Goal: Task Accomplishment & Management: Complete application form

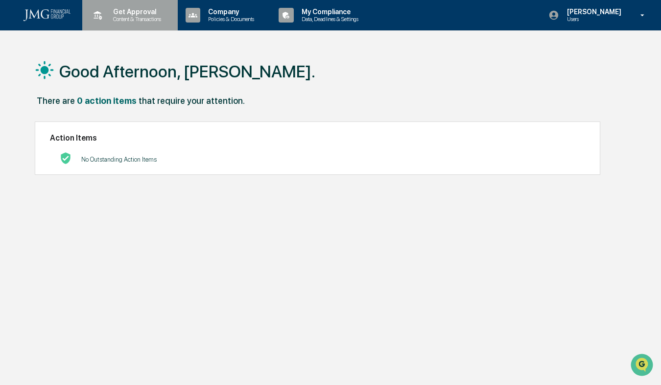
click at [123, 17] on p "Content & Transactions" at bounding box center [135, 19] width 61 height 7
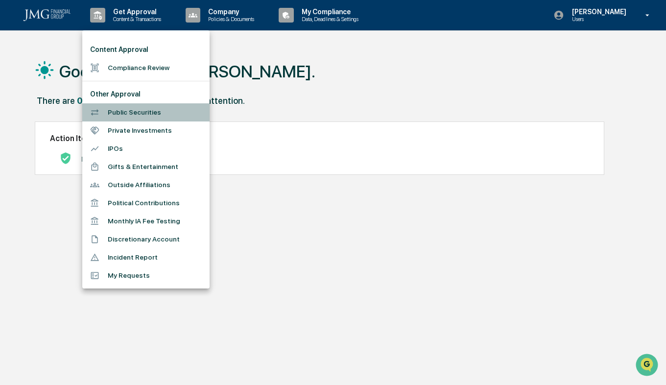
click at [135, 112] on li "Public Securities" at bounding box center [145, 112] width 127 height 18
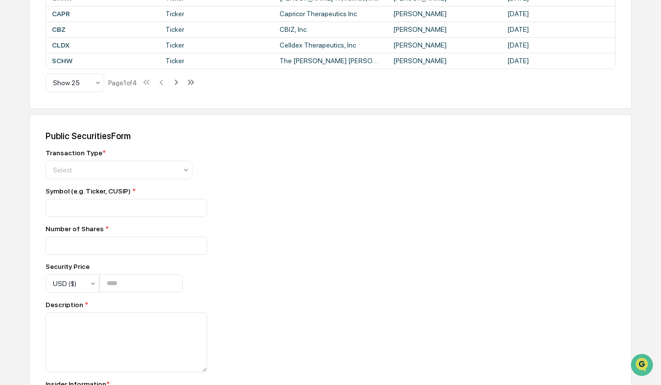
scroll to position [686, 0]
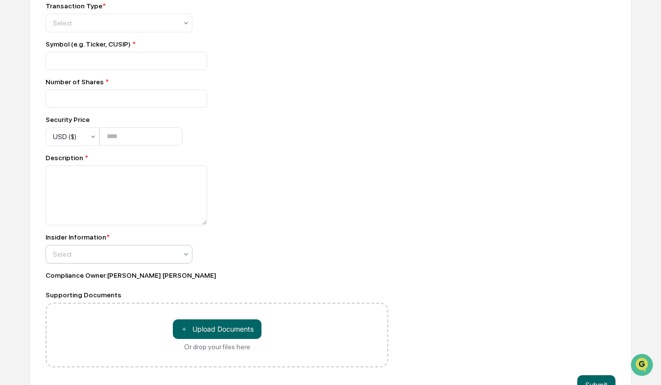
click at [186, 258] on icon at bounding box center [186, 254] width 8 height 8
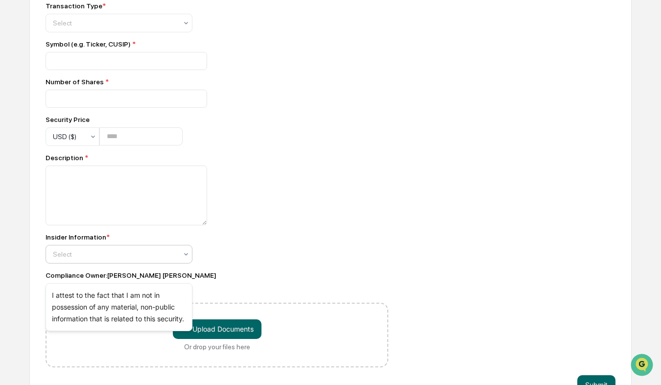
click at [186, 258] on icon at bounding box center [186, 254] width 8 height 8
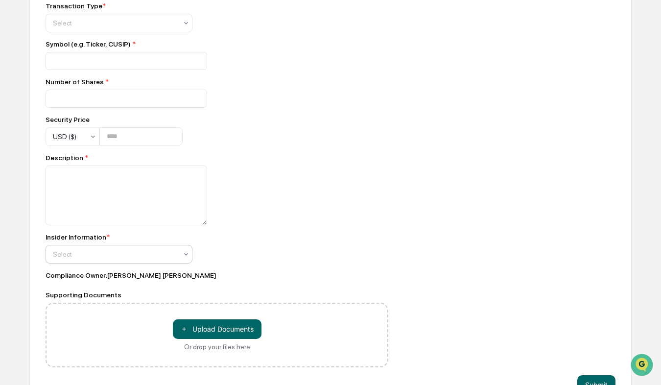
scroll to position [588, 0]
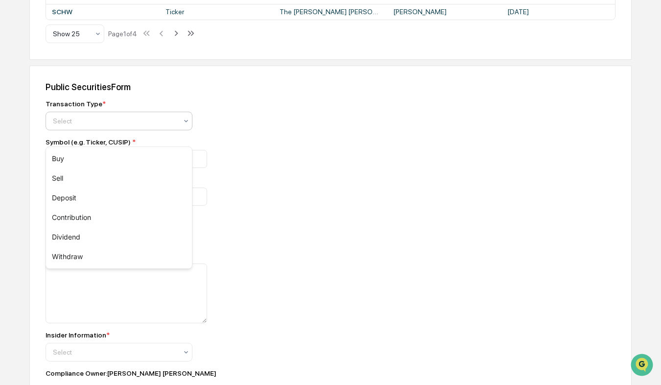
click at [186, 125] on icon at bounding box center [186, 121] width 8 height 8
click at [64, 176] on div "Sell" at bounding box center [119, 178] width 146 height 20
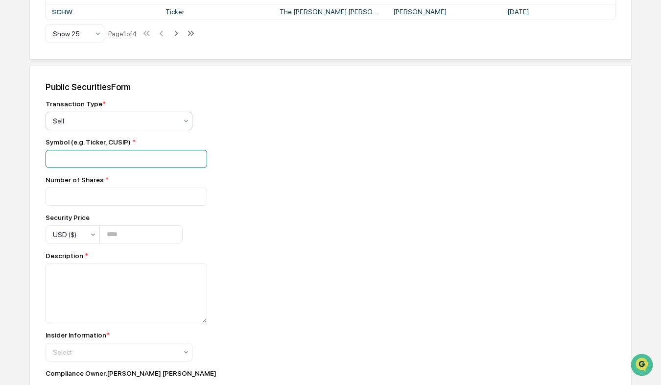
click at [70, 168] on input at bounding box center [127, 159] width 162 height 18
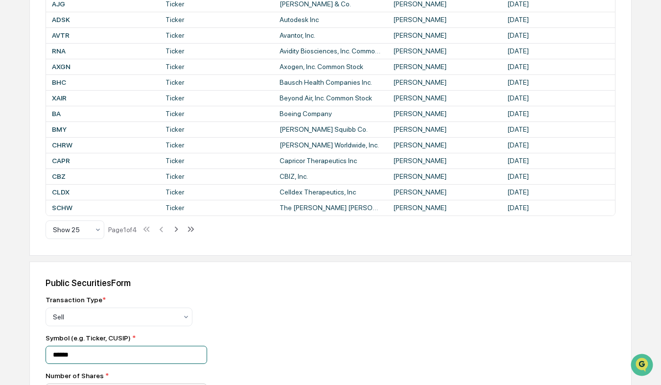
scroll to position [490, 0]
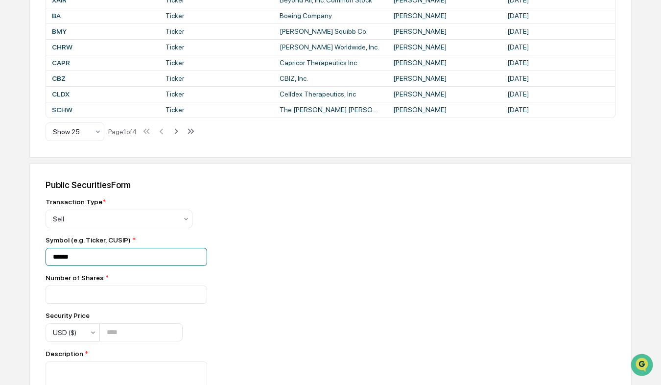
click at [104, 266] on input "******" at bounding box center [127, 257] width 162 height 18
type input "*****"
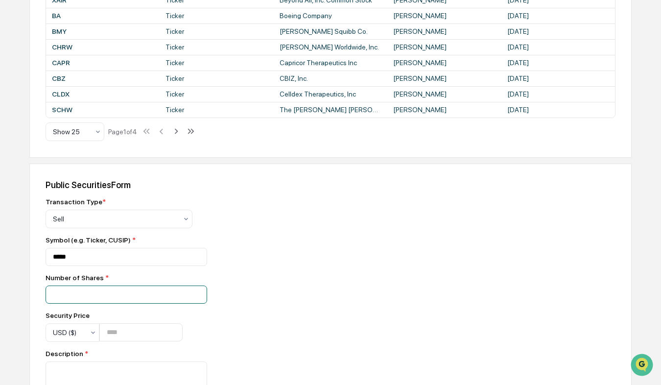
click at [85, 304] on input "number" at bounding box center [127, 294] width 162 height 18
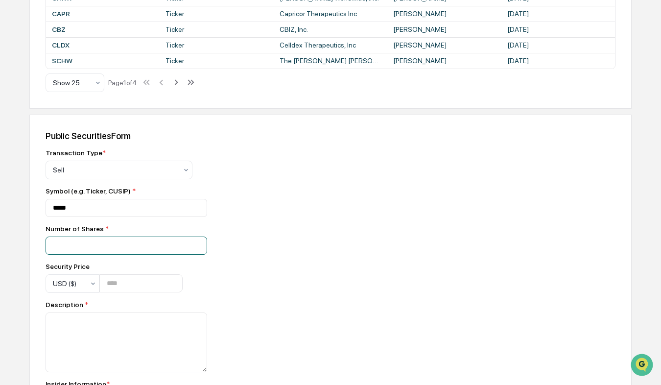
scroll to position [588, 0]
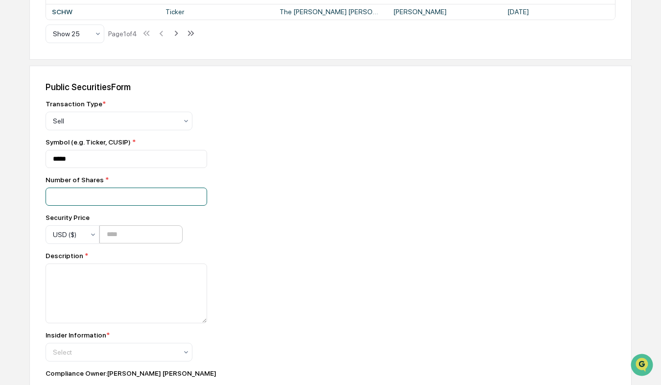
type input "***"
click at [183, 243] on input "**" at bounding box center [140, 234] width 83 height 18
type input "*"
click at [183, 243] on input "*" at bounding box center [140, 234] width 83 height 18
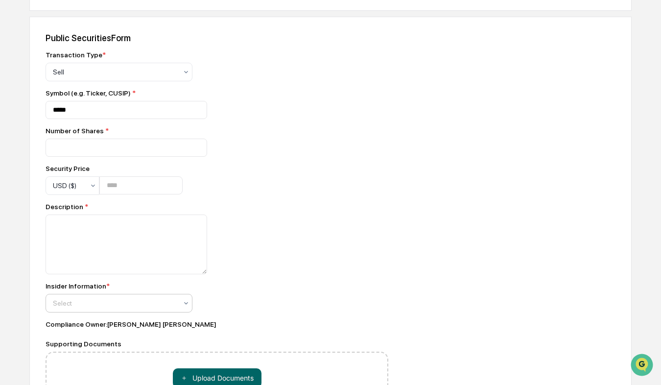
click at [187, 307] on icon at bounding box center [186, 303] width 8 height 8
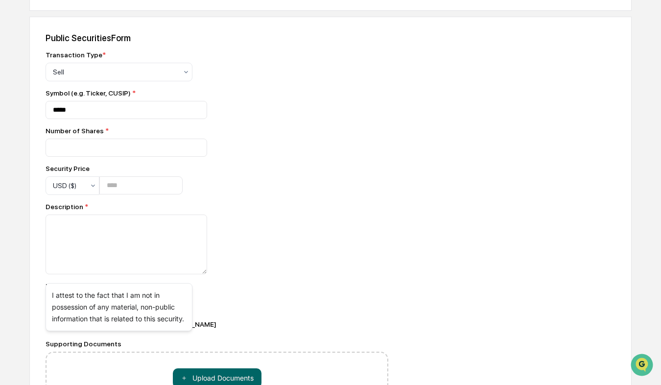
scroll to position [686, 0]
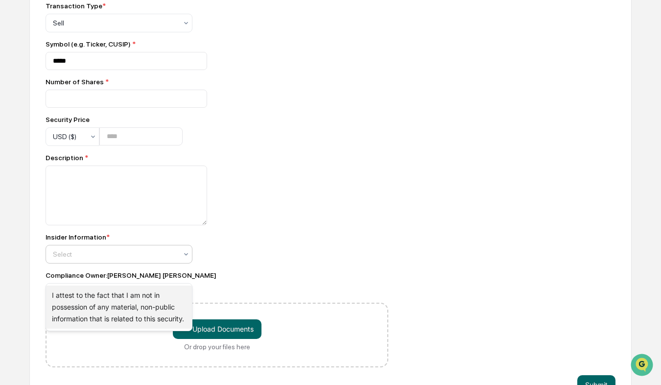
click at [116, 309] on div "I attest to the fact that I am not in possession of any material, non-public in…" at bounding box center [119, 306] width 146 height 43
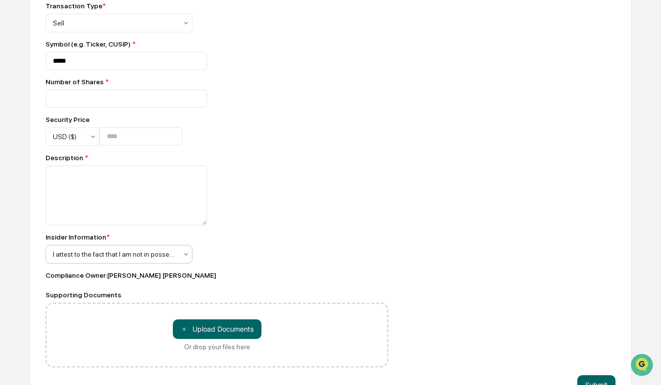
scroll to position [730, 0]
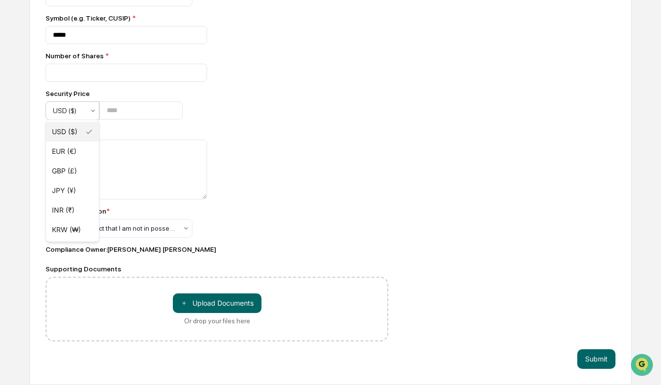
click at [92, 107] on icon at bounding box center [93, 111] width 8 height 8
click at [601, 359] on button "Submit" at bounding box center [596, 359] width 38 height 20
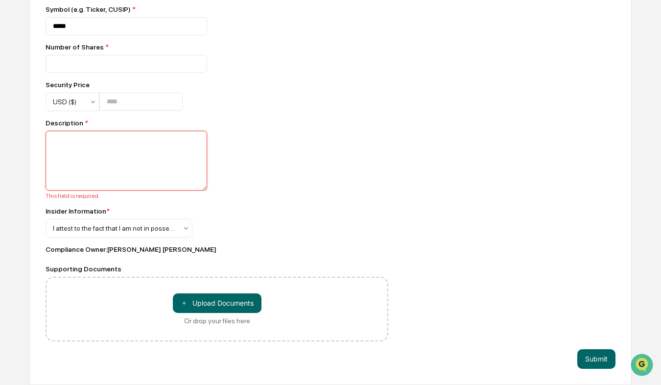
click at [58, 152] on textarea at bounding box center [127, 161] width 162 height 60
type textarea "*"
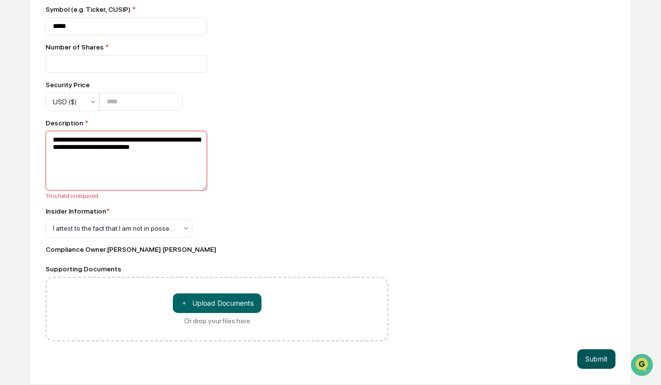
type textarea "**********"
click at [594, 365] on button "Submit" at bounding box center [596, 359] width 38 height 20
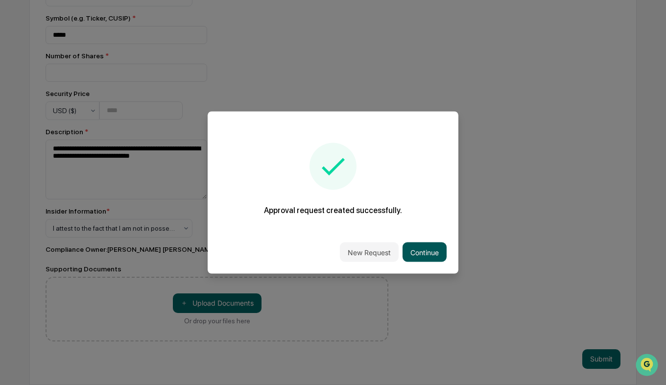
click at [415, 251] on button "Continue" at bounding box center [425, 252] width 44 height 20
